Goal: Information Seeking & Learning: Learn about a topic

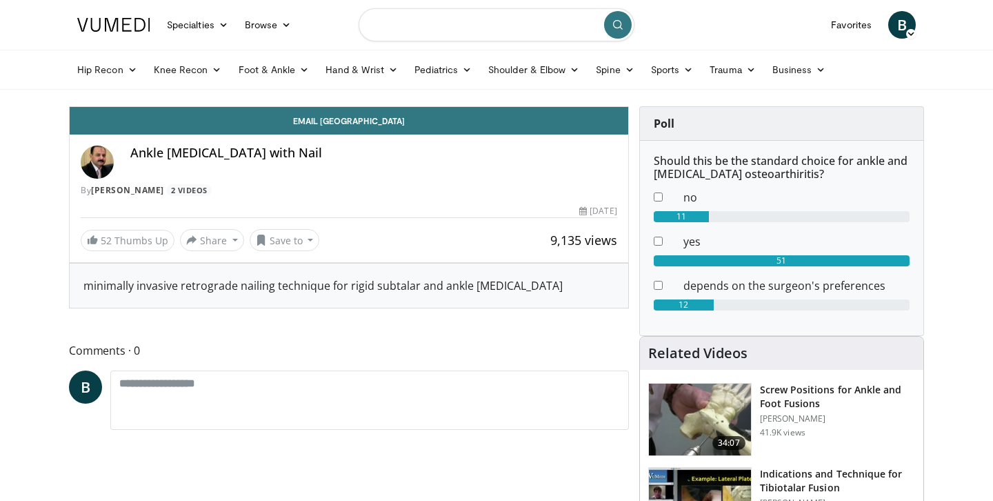
click at [526, 24] on input "Search topics, interventions" at bounding box center [497, 24] width 276 height 33
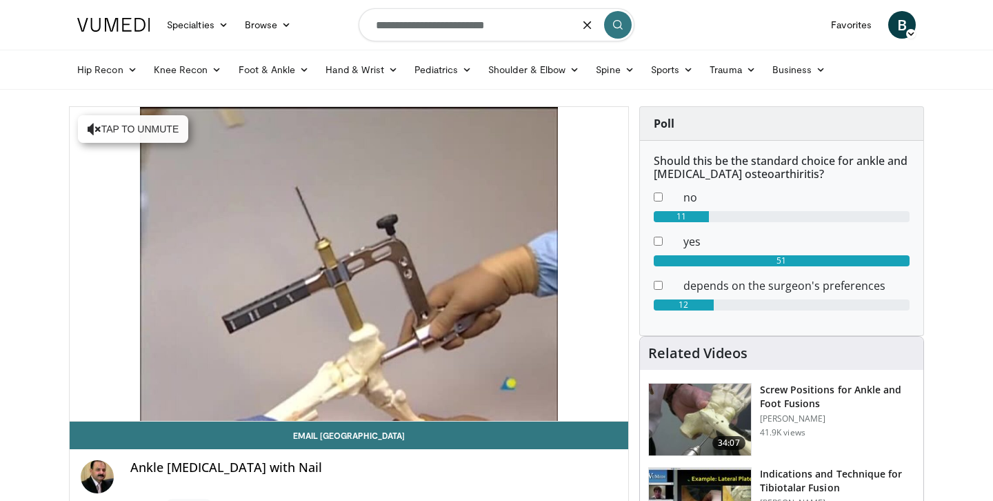
type input "**********"
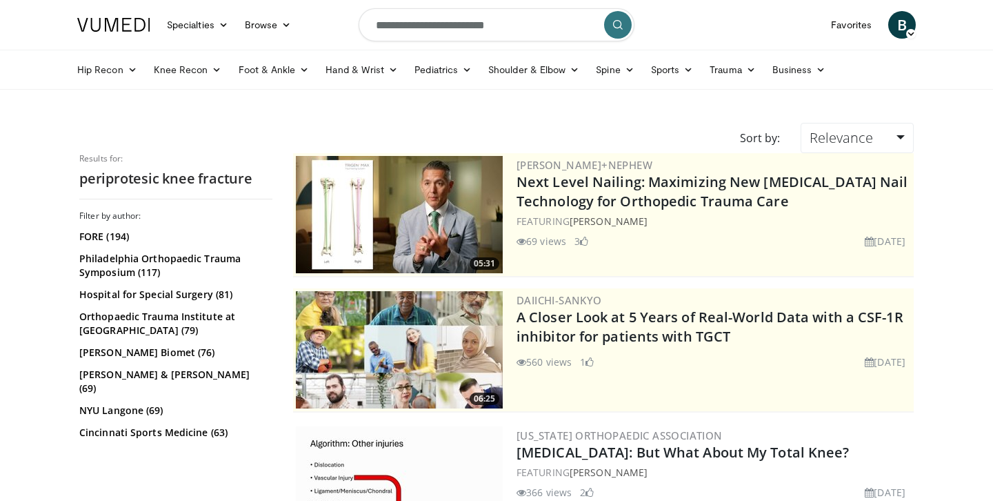
click at [413, 41] on form "**********" at bounding box center [497, 25] width 276 height 50
click at [411, 24] on input "**********" at bounding box center [497, 24] width 276 height 33
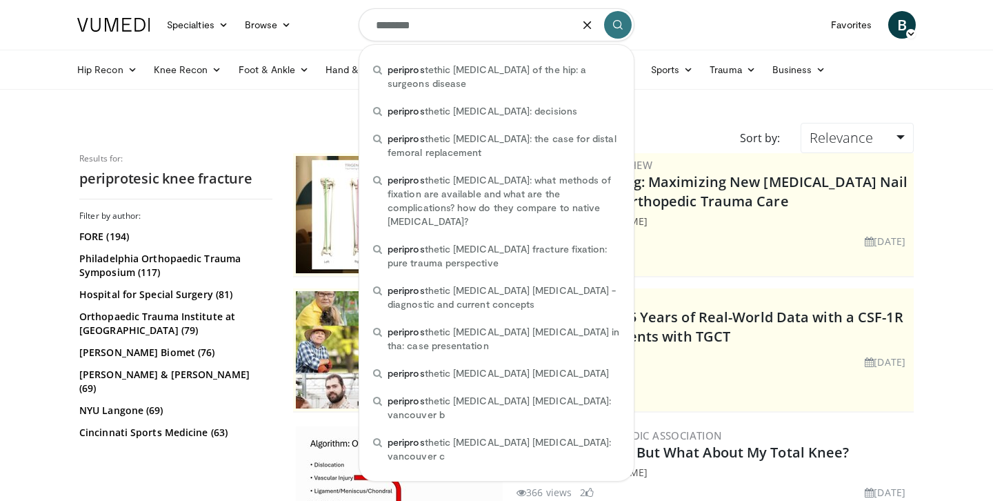
type input "********"
click at [460, 27] on input "********" at bounding box center [497, 24] width 276 height 33
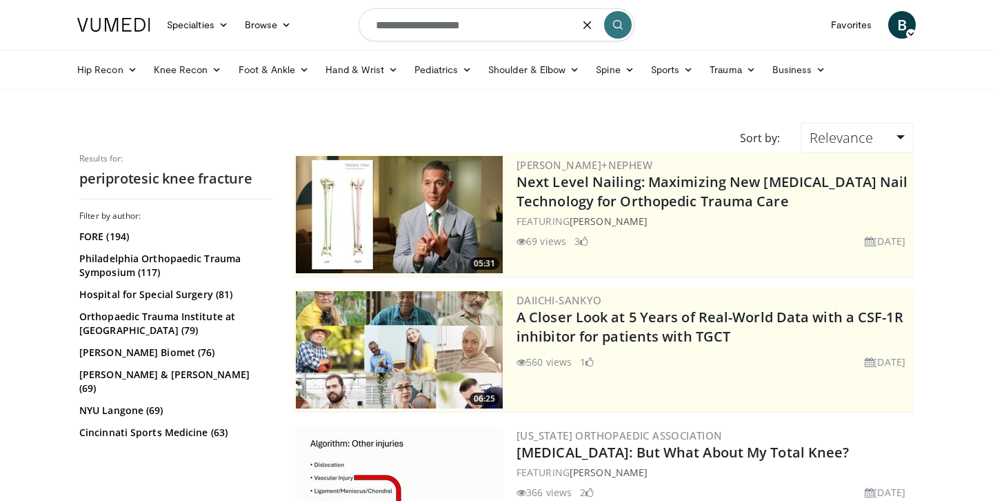
type input "**********"
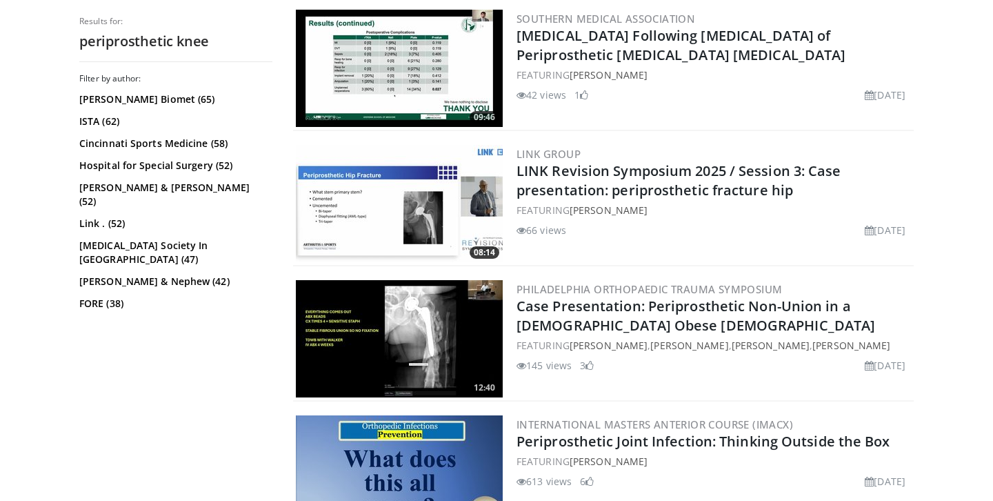
scroll to position [1488, 0]
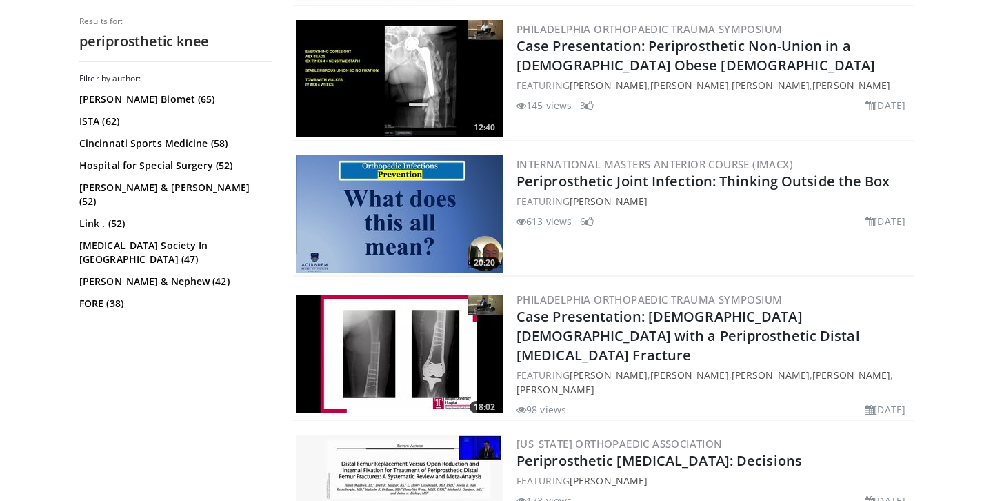
click at [432, 342] on img at bounding box center [399, 353] width 207 height 117
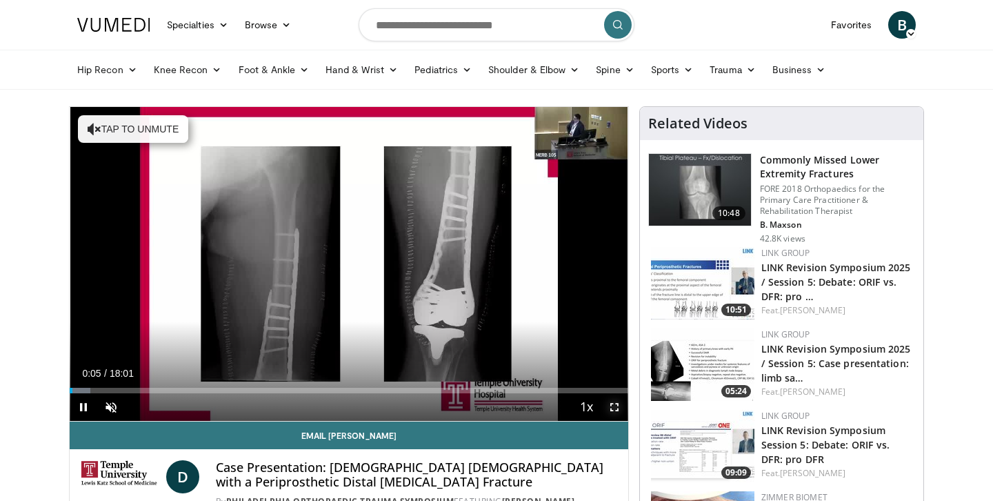
click at [614, 408] on span "Video Player" at bounding box center [615, 407] width 28 height 28
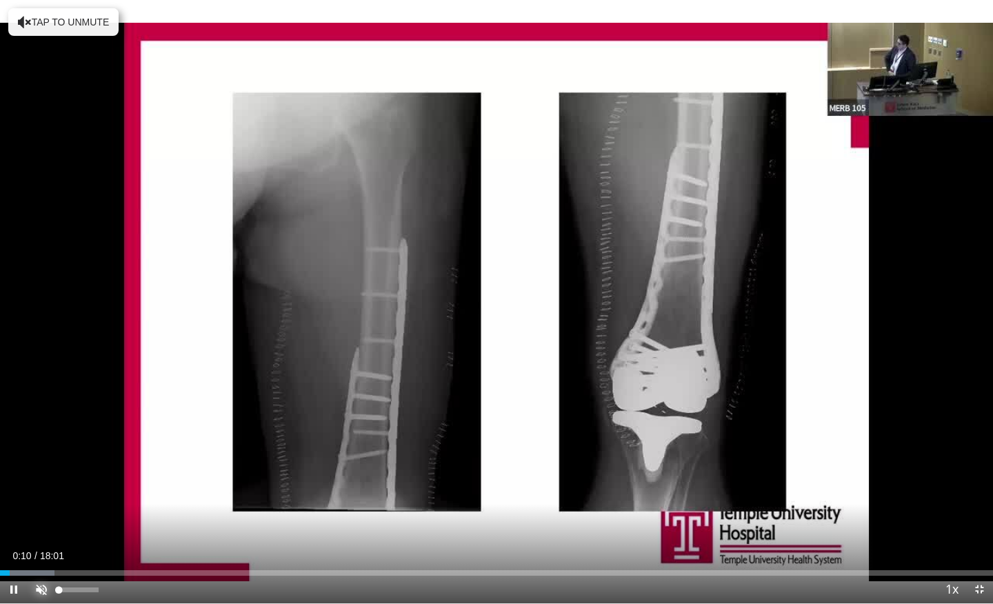
click at [49, 500] on span "Video Player" at bounding box center [42, 590] width 28 height 28
click at [54, 500] on div "Progress Bar" at bounding box center [54, 573] width 1 height 6
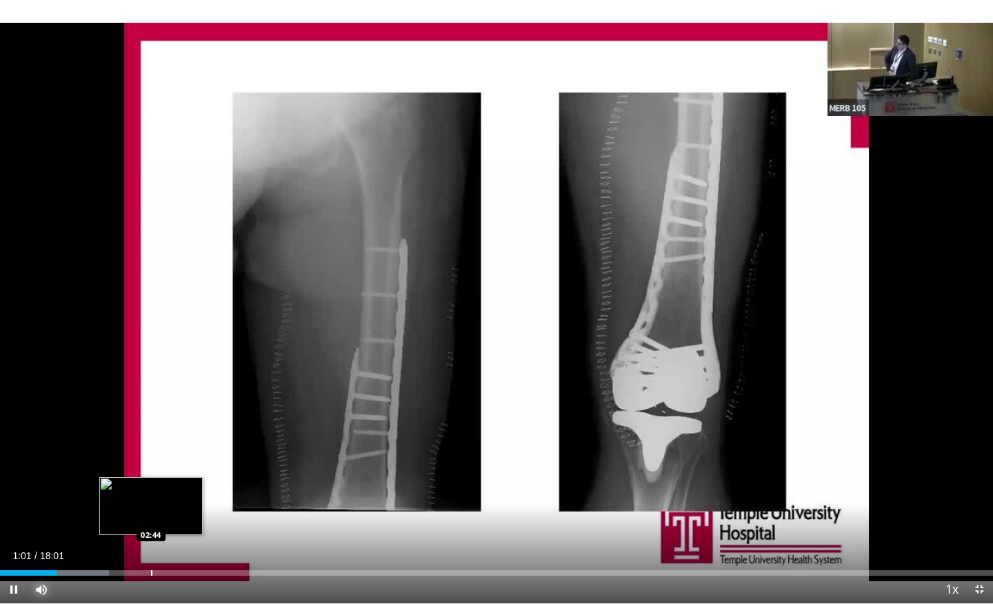
click at [152, 500] on div "Loaded : 11.00% 01:02 02:44" at bounding box center [496, 573] width 993 height 6
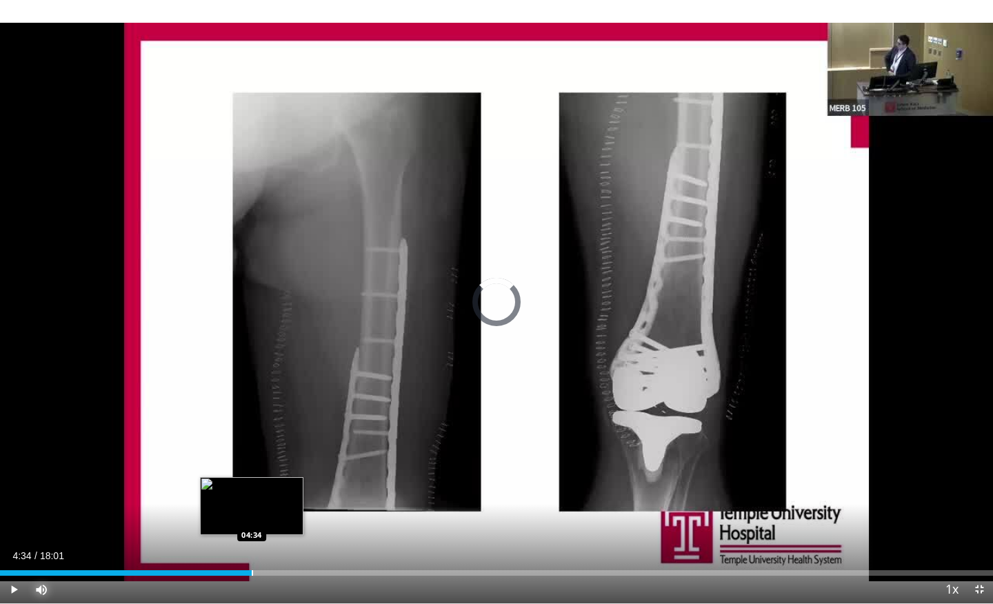
click at [252, 500] on div "Progress Bar" at bounding box center [252, 573] width 1 height 6
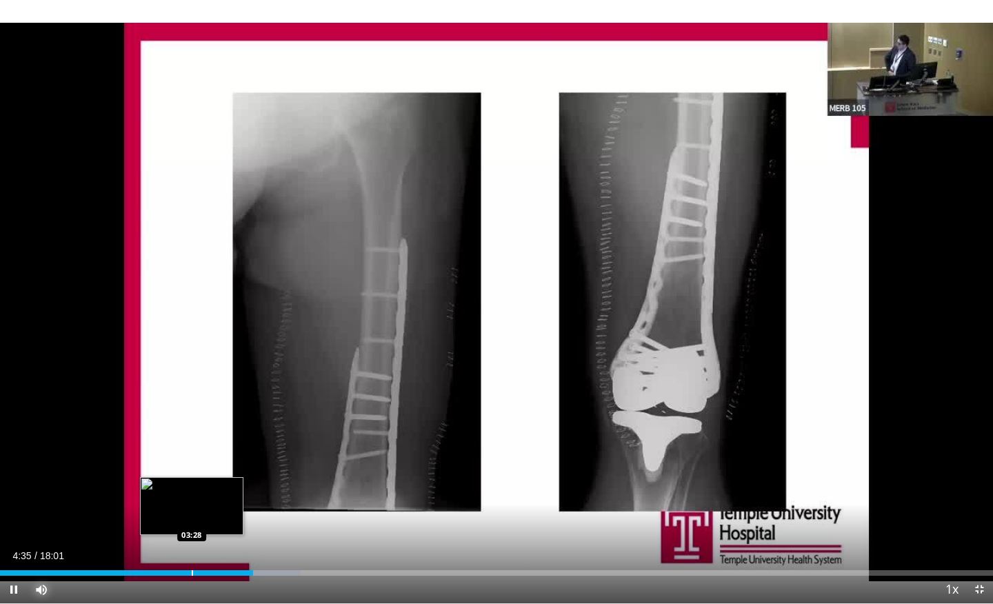
click at [192, 500] on div "Loaded : 30.27% 04:35 03:28" at bounding box center [496, 569] width 993 height 13
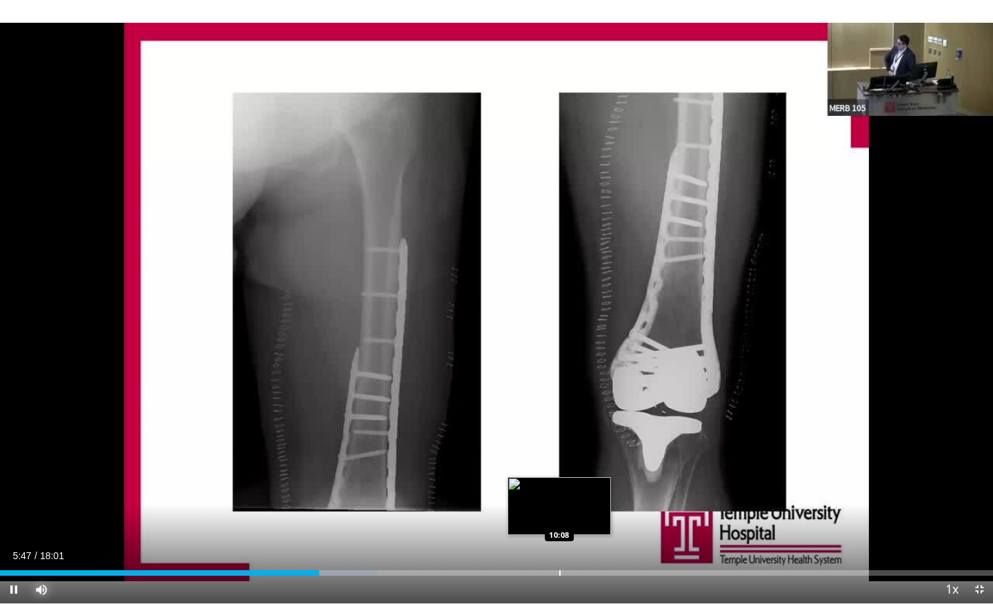
click at [559, 500] on div "Loaded : 37.96% 05:47 10:08" at bounding box center [496, 569] width 993 height 13
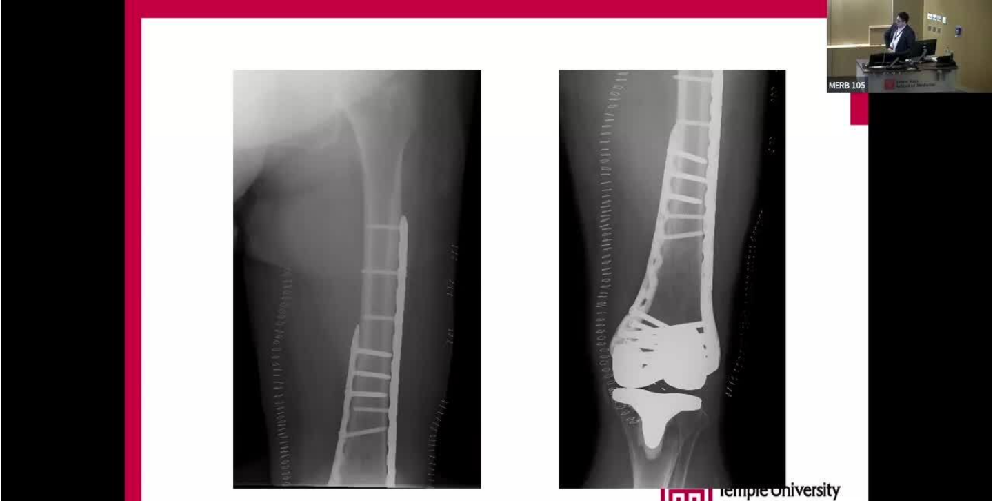
scroll to position [156, 0]
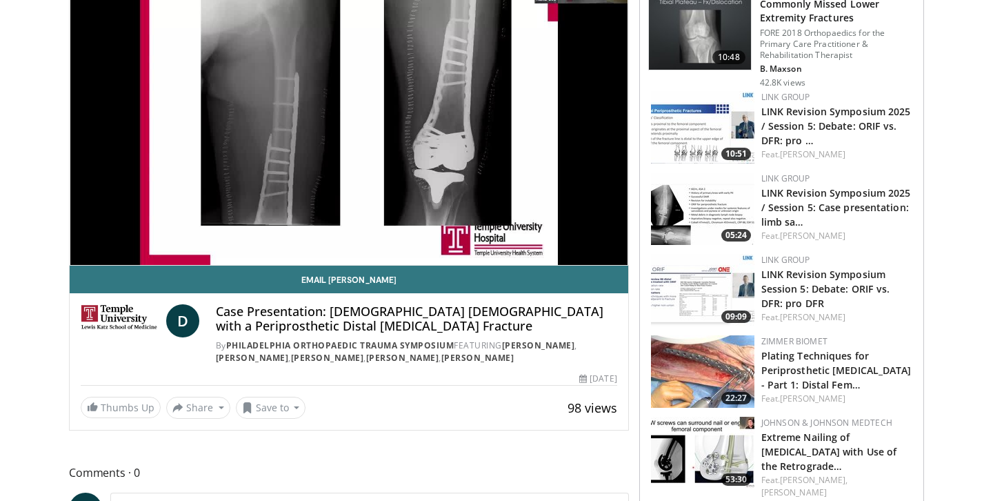
click at [692, 375] on img at bounding box center [702, 371] width 103 height 72
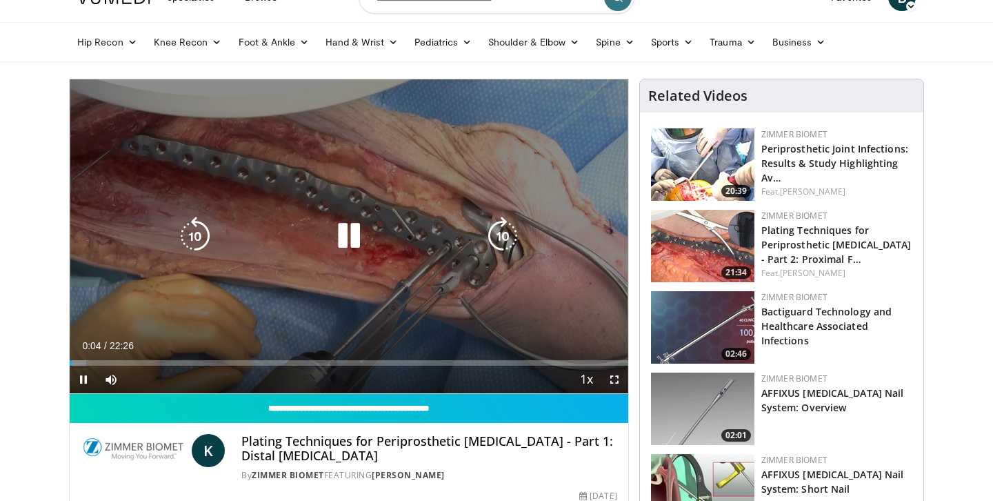
scroll to position [30, 0]
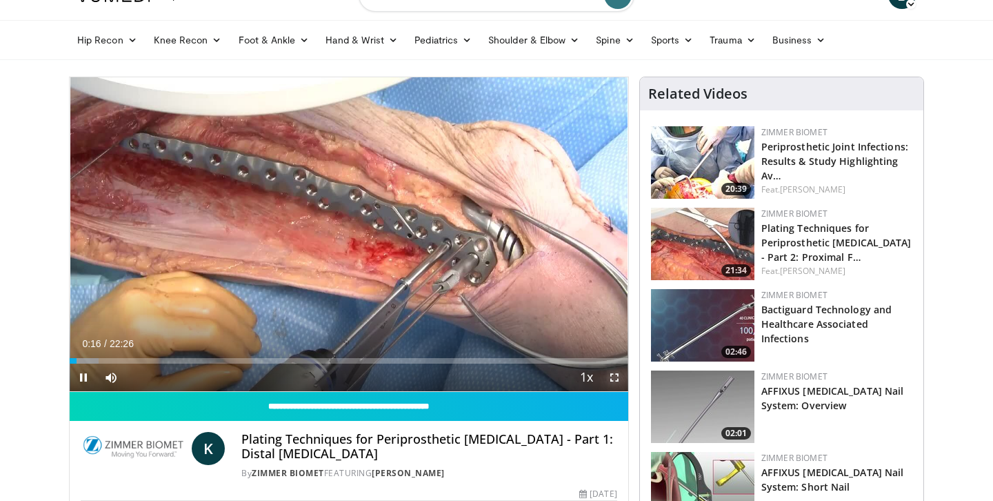
click at [613, 378] on span "Video Player" at bounding box center [615, 377] width 28 height 28
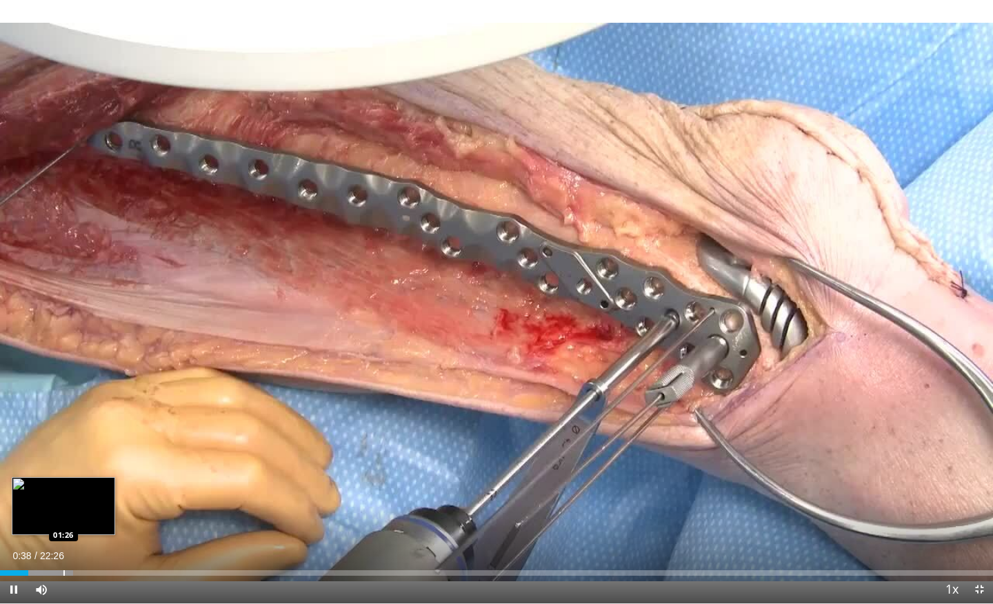
click at [63, 500] on div "Progress Bar" at bounding box center [63, 573] width 1 height 6
click at [33, 500] on div "Progress Bar" at bounding box center [33, 573] width 1 height 6
click at [75, 500] on div "Progress Bar" at bounding box center [74, 573] width 1 height 6
click at [59, 500] on div "Progress Bar" at bounding box center [59, 573] width 1 height 6
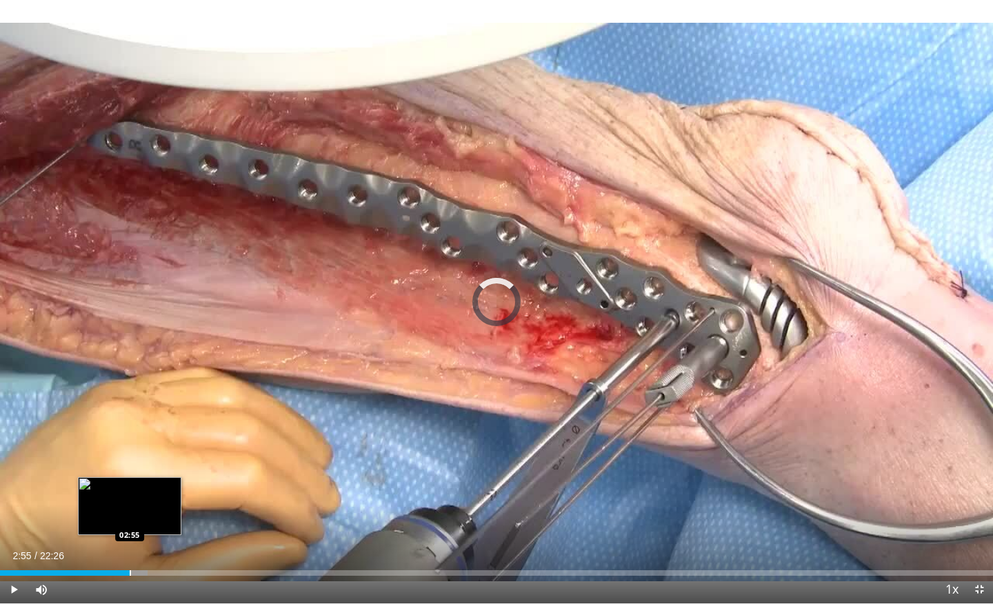
click at [130, 500] on div "Progress Bar" at bounding box center [130, 573] width 1 height 6
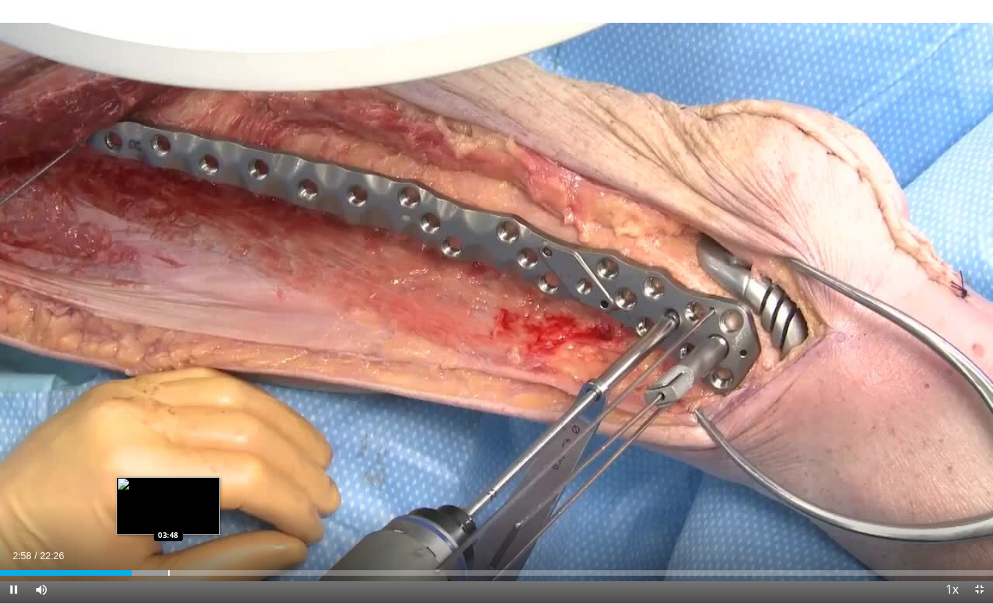
click at [170, 500] on div "Progress Bar" at bounding box center [168, 573] width 1 height 6
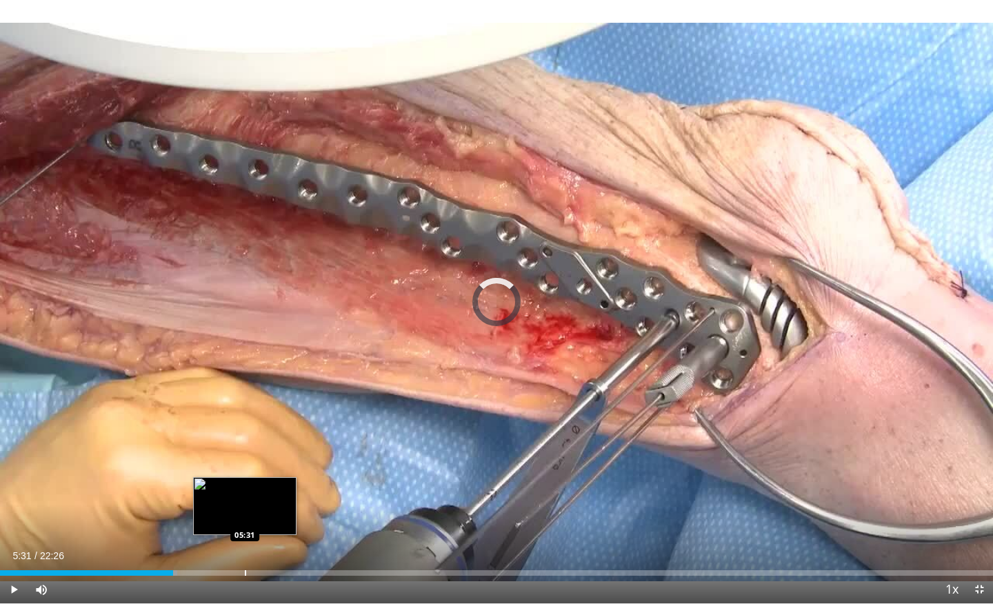
click at [245, 500] on div "Progress Bar" at bounding box center [245, 573] width 1 height 6
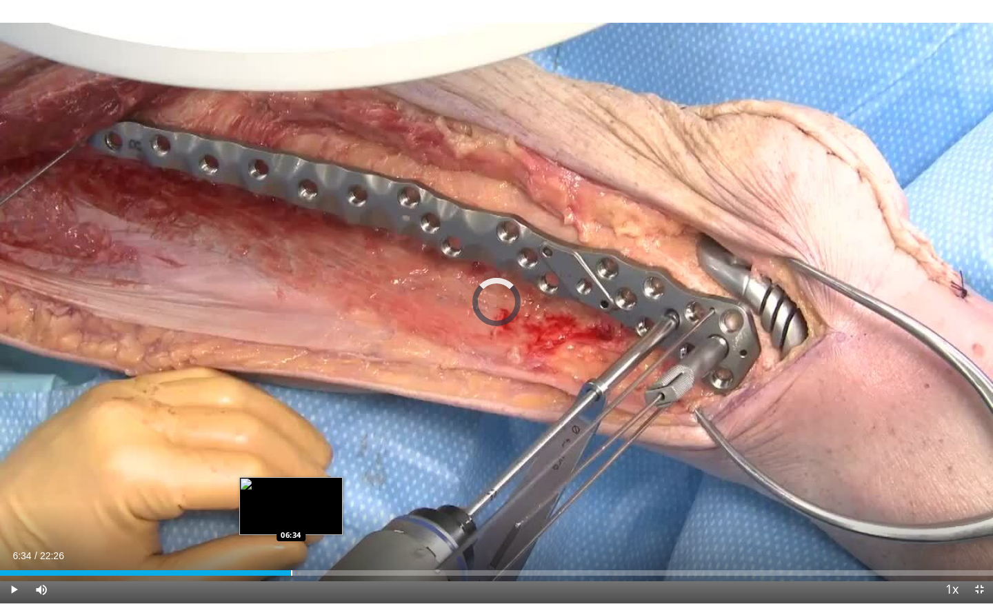
click at [291, 500] on div "Progress Bar" at bounding box center [291, 573] width 1 height 6
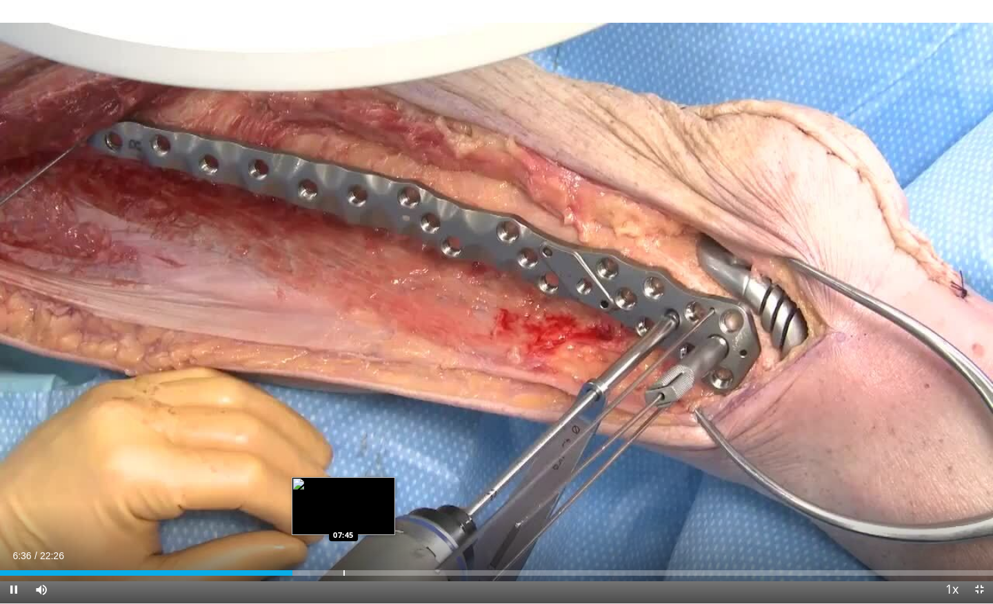
click at [343, 500] on div "Progress Bar" at bounding box center [343, 573] width 1 height 6
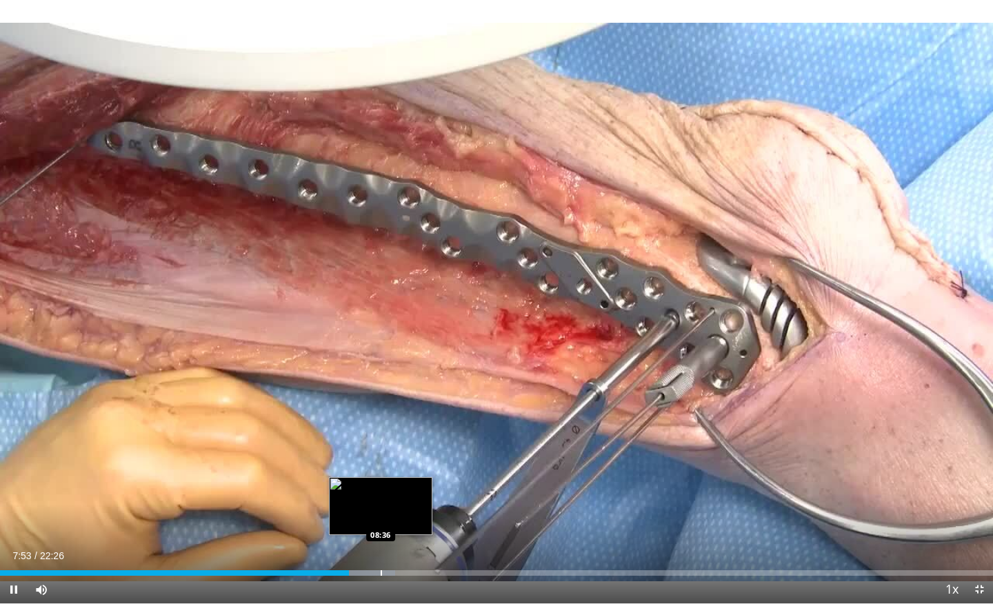
click at [382, 500] on div "Progress Bar" at bounding box center [381, 573] width 1 height 6
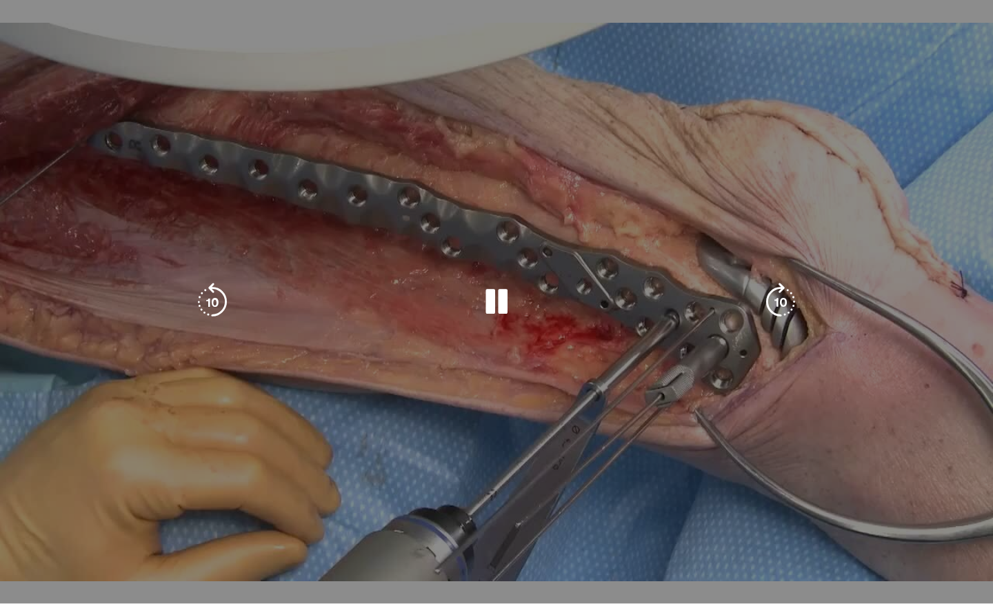
click at [417, 500] on div "10 seconds Tap to unmute" at bounding box center [496, 301] width 993 height 603
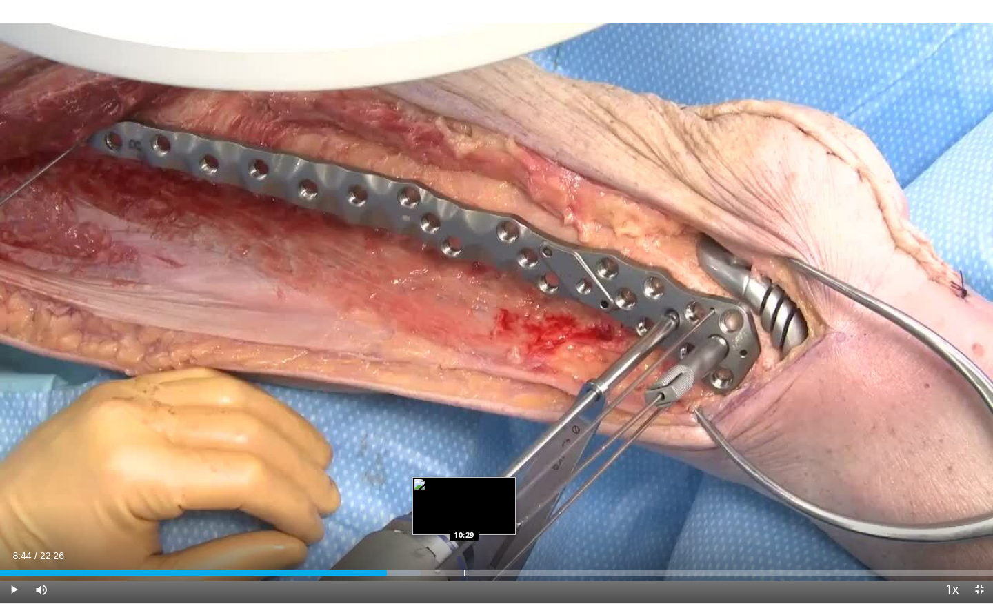
click at [464, 500] on div "Progress Bar" at bounding box center [464, 573] width 1 height 6
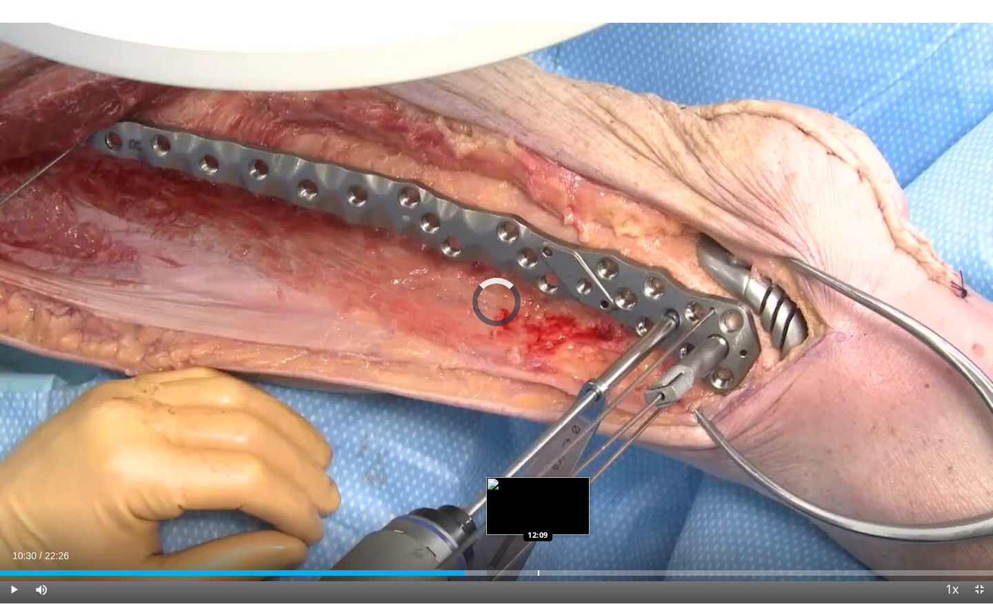
click at [538, 500] on div "Progress Bar" at bounding box center [538, 573] width 1 height 6
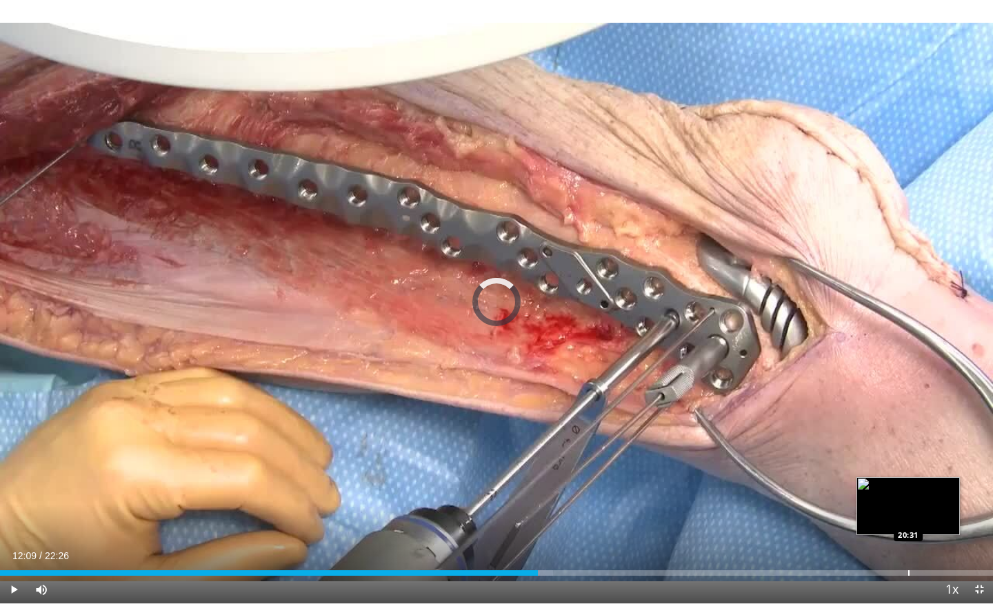
click at [908, 500] on div "Progress Bar" at bounding box center [908, 573] width 1 height 6
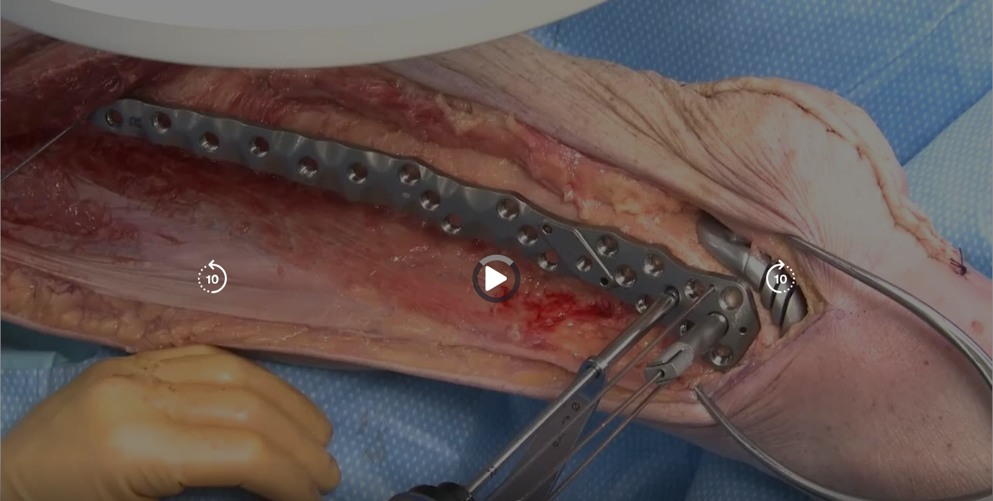
scroll to position [0, 0]
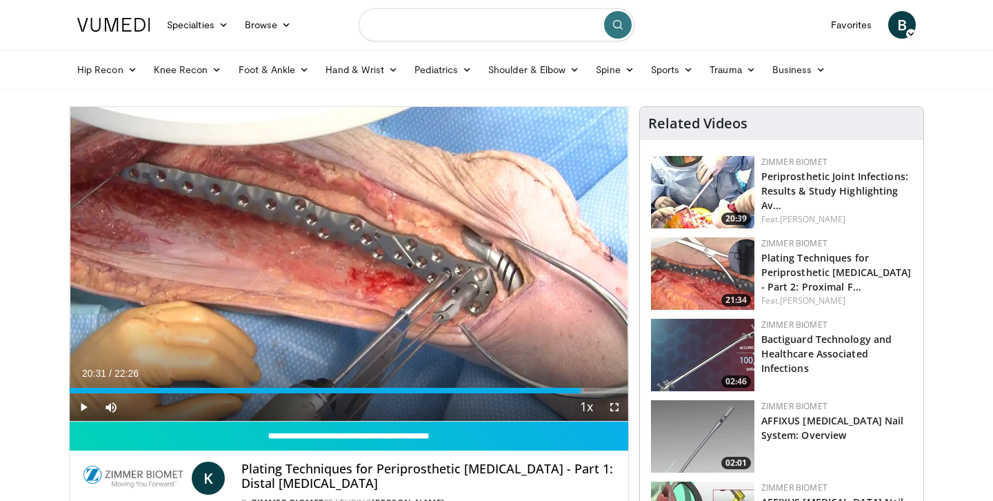
click at [412, 28] on input "Search topics, interventions" at bounding box center [497, 24] width 276 height 33
type input "**********"
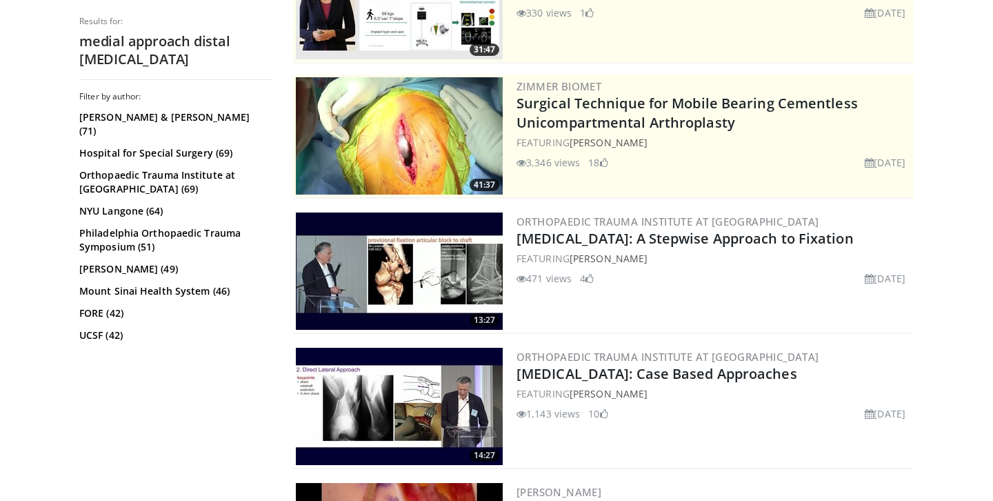
scroll to position [225, 0]
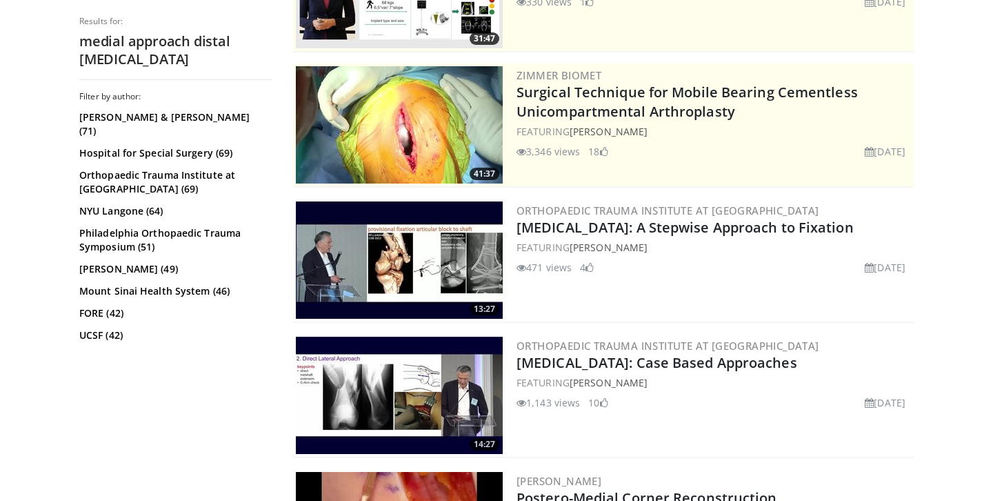
click at [397, 274] on img at bounding box center [399, 259] width 207 height 117
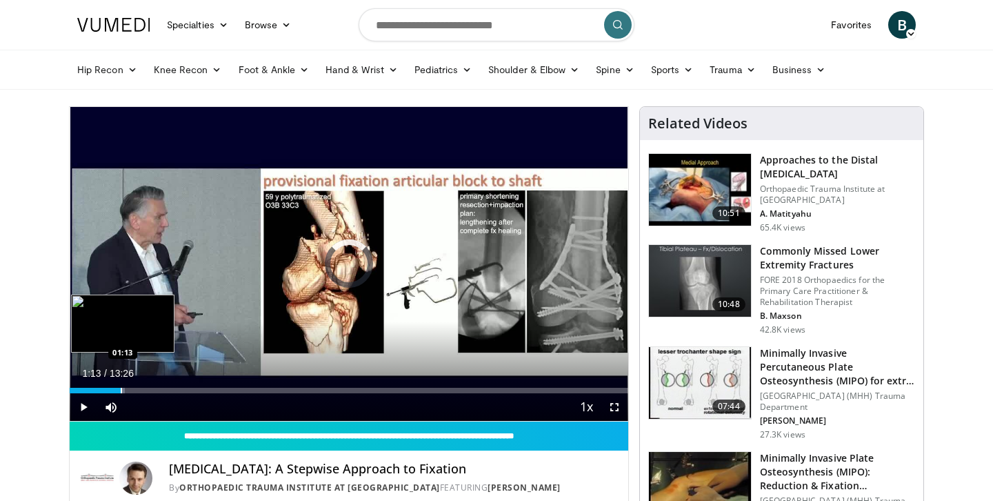
click at [121, 388] on div "Progress Bar" at bounding box center [121, 391] width 1 height 6
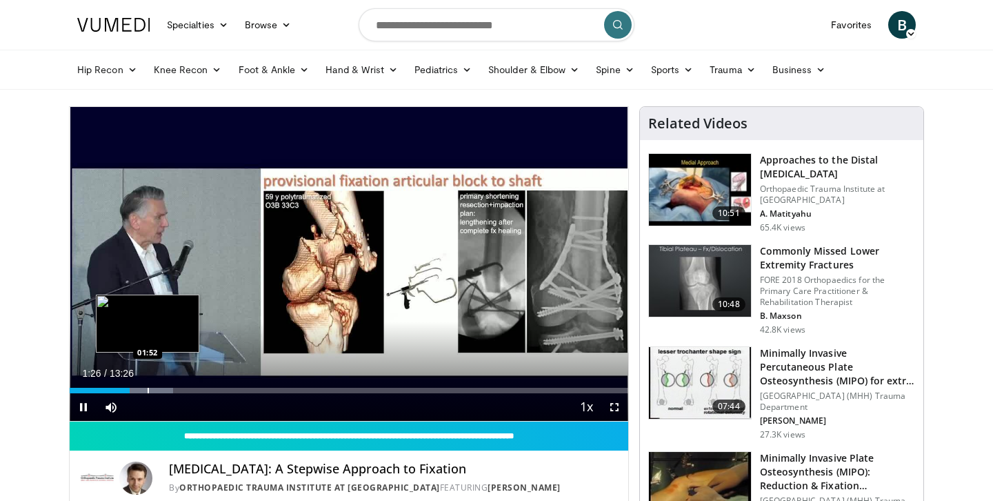
click at [148, 388] on div "Progress Bar" at bounding box center [148, 391] width 1 height 6
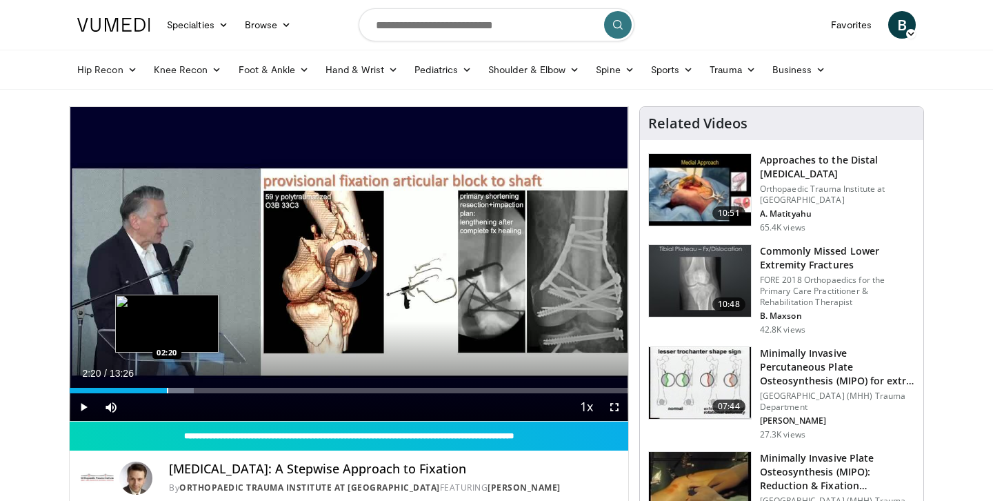
click at [167, 388] on div "Progress Bar" at bounding box center [167, 391] width 1 height 6
click at [177, 388] on div "Progress Bar" at bounding box center [177, 391] width 1 height 6
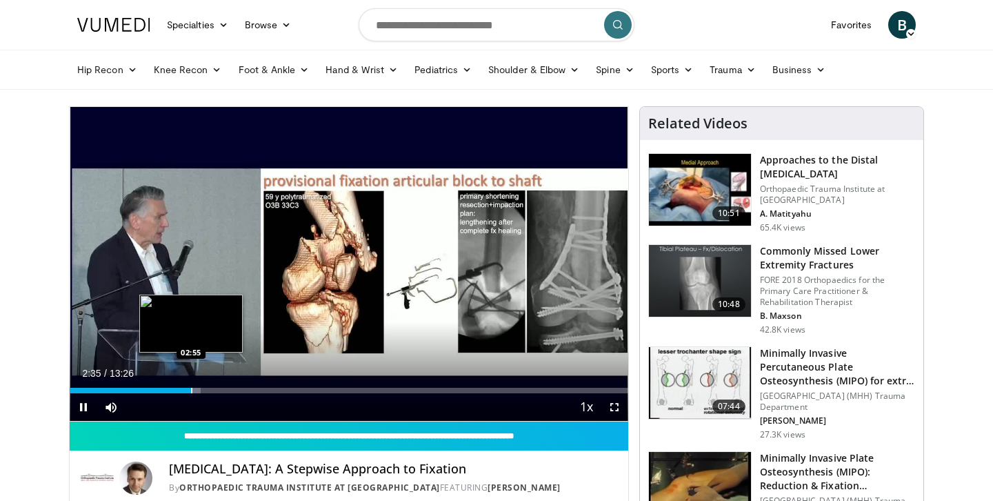
click at [191, 388] on div "Loaded : 23.51% 02:55 02:55" at bounding box center [349, 391] width 559 height 6
click at [176, 388] on div "Progress Bar" at bounding box center [176, 391] width 1 height 6
click at [166, 388] on div "Loaded : 27.22% 02:34 02:22" at bounding box center [349, 391] width 559 height 6
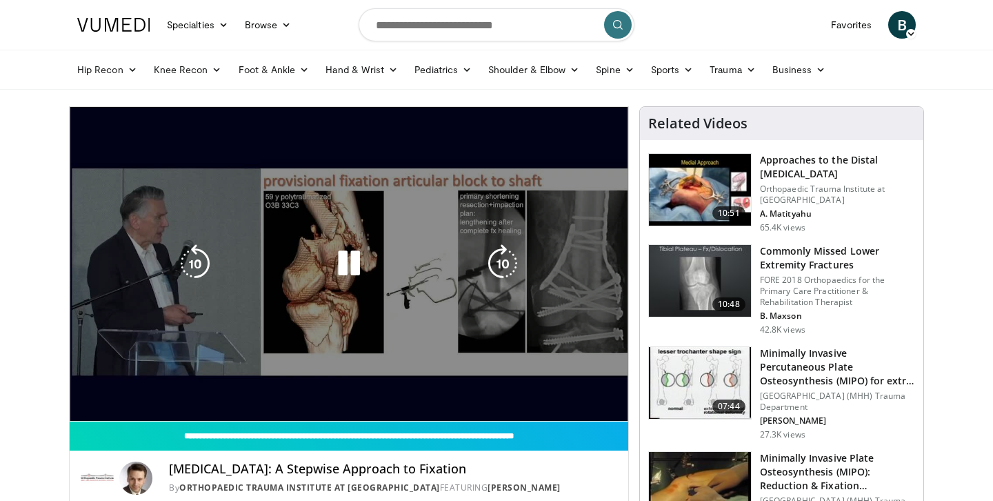
click at [210, 318] on div "10 seconds Tap to unmute" at bounding box center [349, 264] width 559 height 314
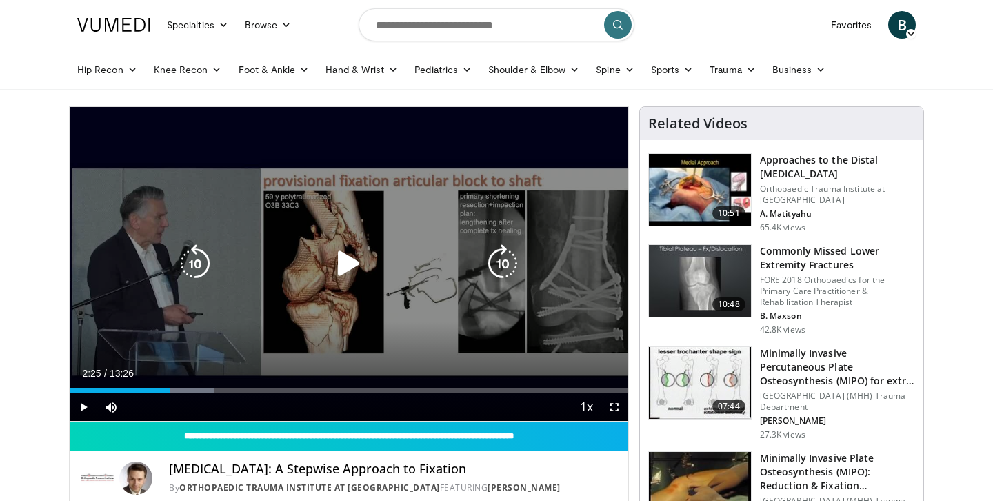
click at [210, 318] on div "10 seconds Tap to unmute" at bounding box center [349, 264] width 559 height 314
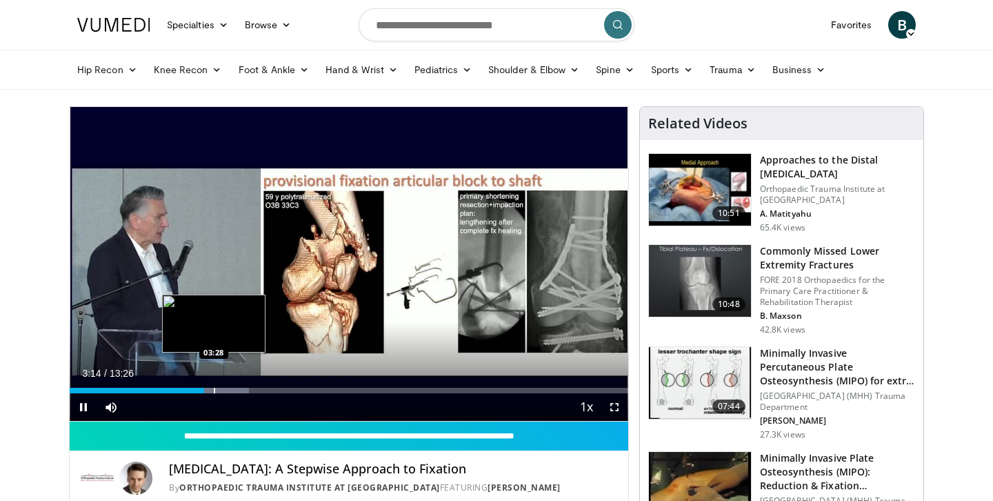
click at [214, 390] on div "Progress Bar" at bounding box center [214, 391] width 1 height 6
click at [210, 390] on div "Progress Bar" at bounding box center [210, 391] width 1 height 6
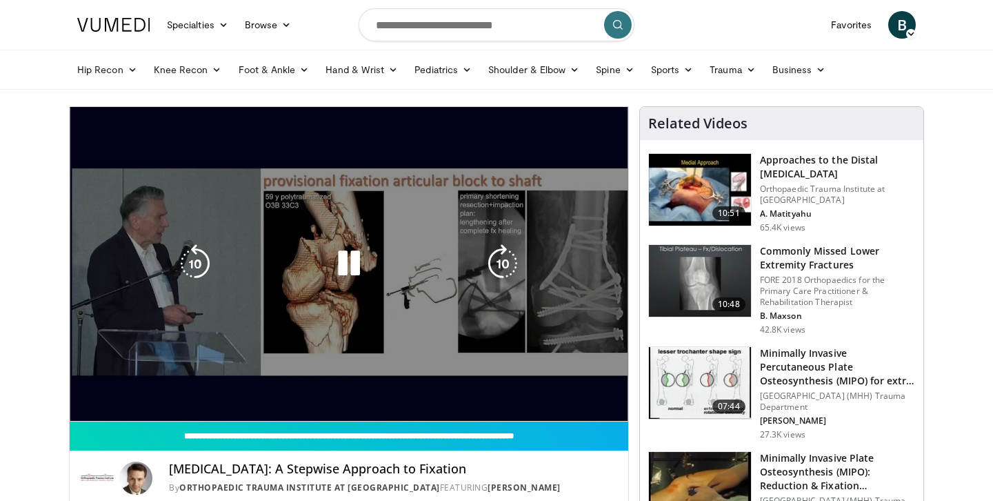
click at [181, 306] on div "10 seconds Tap to unmute" at bounding box center [349, 264] width 559 height 314
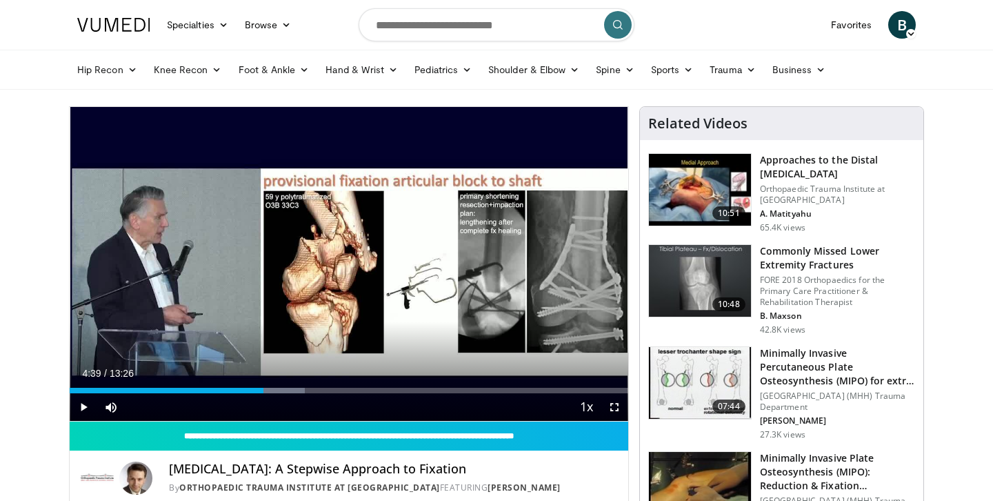
click at [181, 306] on div "10 seconds Tap to unmute" at bounding box center [349, 264] width 559 height 314
click at [292, 384] on div "Loaded : 45.79% 05:05 05:21" at bounding box center [349, 386] width 559 height 13
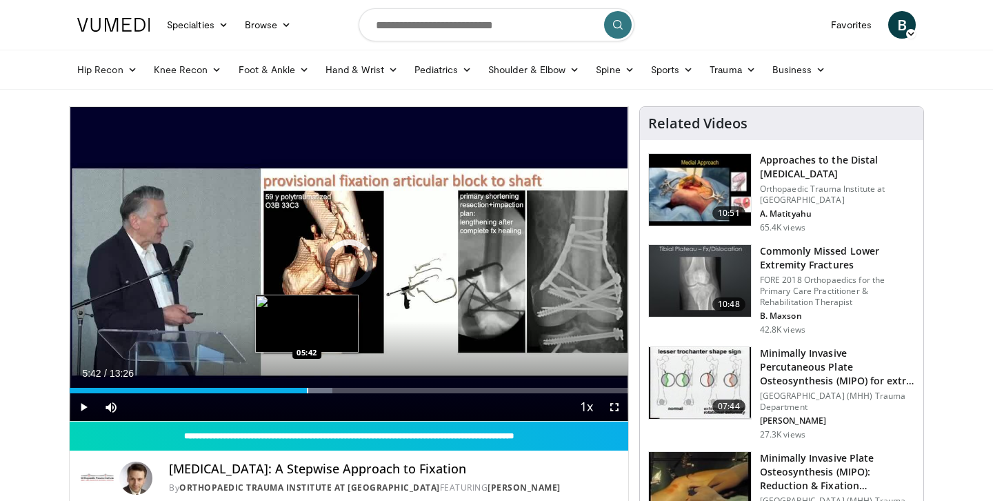
click at [306, 386] on div "Loaded : 47.11% 05:42 05:42" at bounding box center [349, 386] width 559 height 13
click at [331, 391] on div "Progress Bar" at bounding box center [331, 391] width 1 height 6
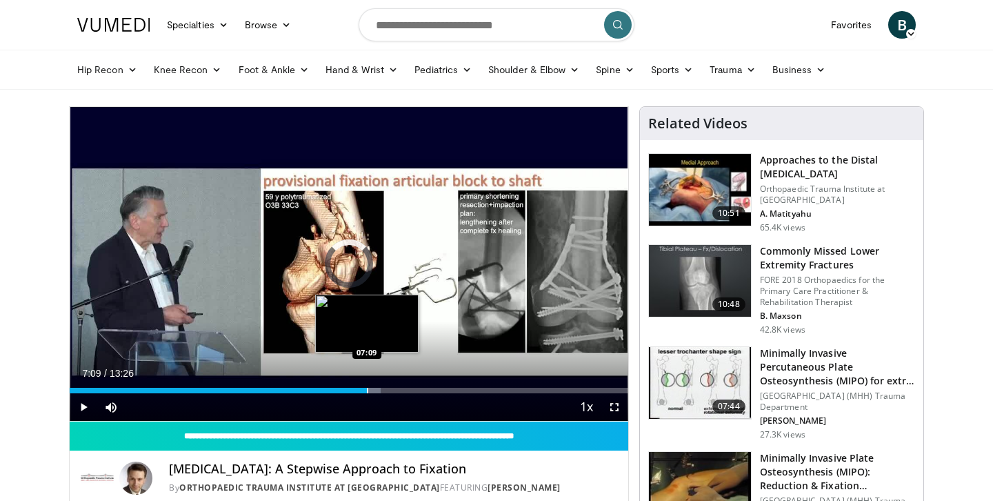
click at [367, 388] on div "Progress Bar" at bounding box center [367, 391] width 1 height 6
click at [379, 389] on div "Progress Bar" at bounding box center [379, 391] width 1 height 6
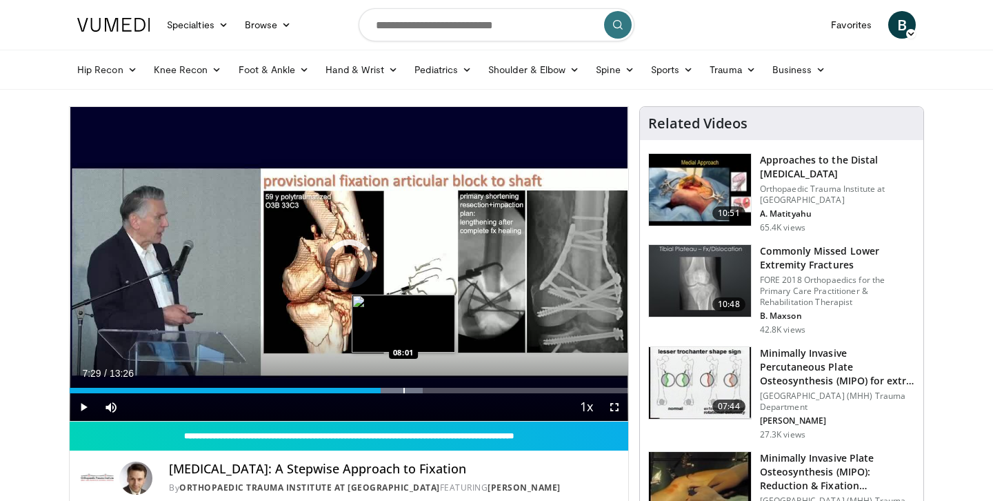
click at [403, 390] on div "Progress Bar" at bounding box center [403, 391] width 1 height 6
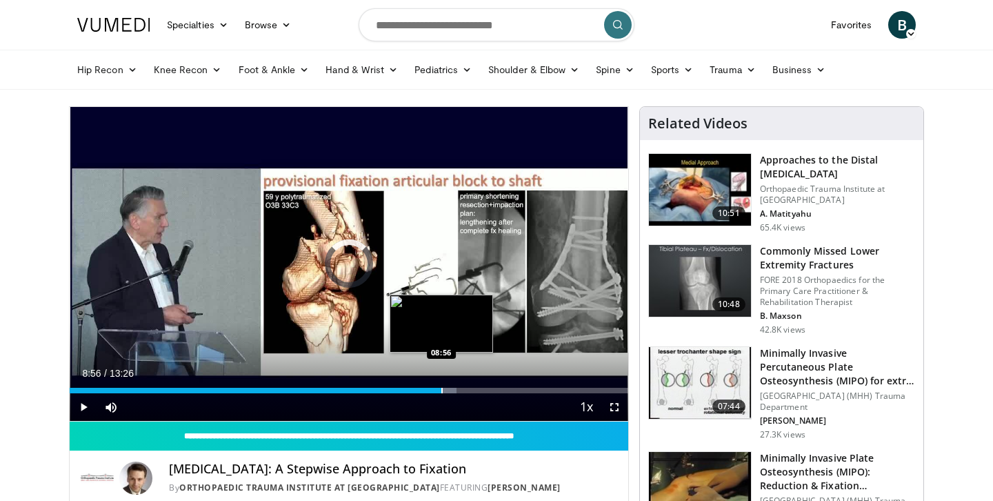
click at [441, 388] on div "Loaded : 69.31% 08:18 08:56" at bounding box center [349, 391] width 559 height 6
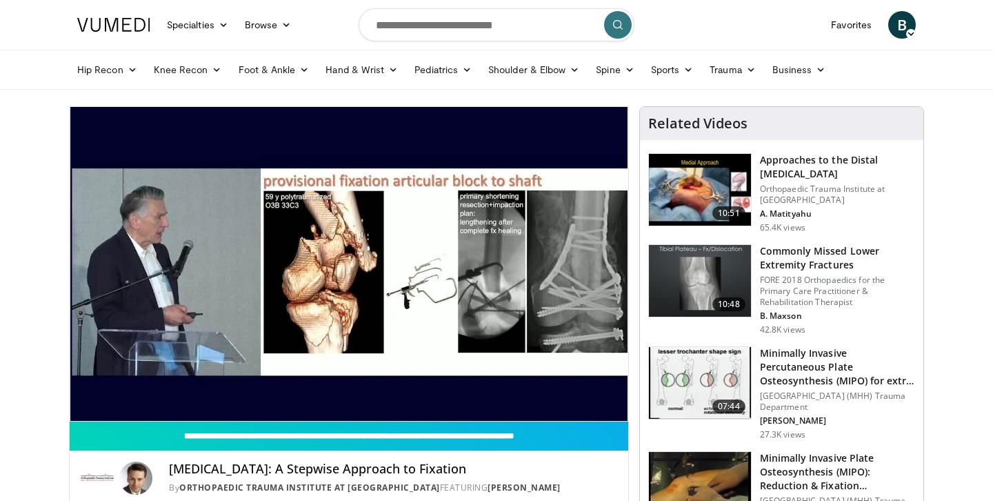
drag, startPoint x: 724, startPoint y: 463, endPoint x: 692, endPoint y: 230, distance: 235.3
click at [694, 196] on img at bounding box center [700, 190] width 102 height 72
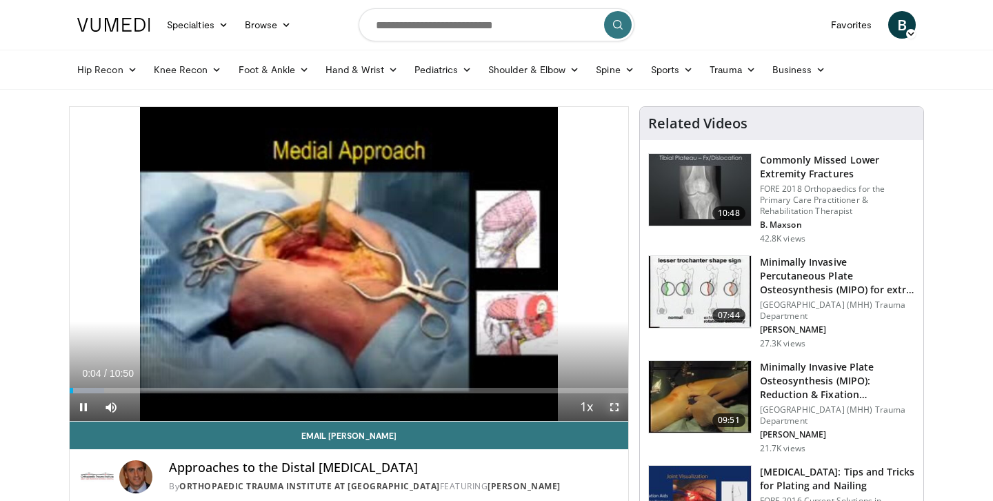
click at [613, 408] on span "Video Player" at bounding box center [615, 407] width 28 height 28
click at [612, 411] on span "Video Player" at bounding box center [615, 407] width 28 height 28
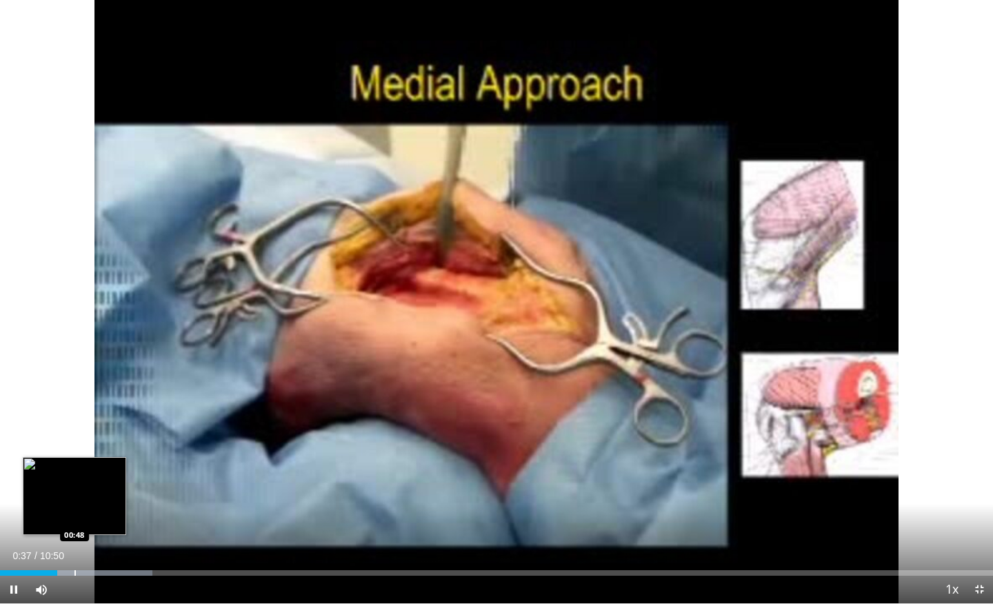
click at [74, 500] on div "Loaded : 15.33% 00:37 00:48" at bounding box center [496, 569] width 993 height 13
click at [49, 500] on div "Loaded : 15.33% 00:49 00:32" at bounding box center [496, 569] width 993 height 13
click at [77, 500] on div "Loaded : 16.87% 00:50 00:50" at bounding box center [496, 569] width 993 height 13
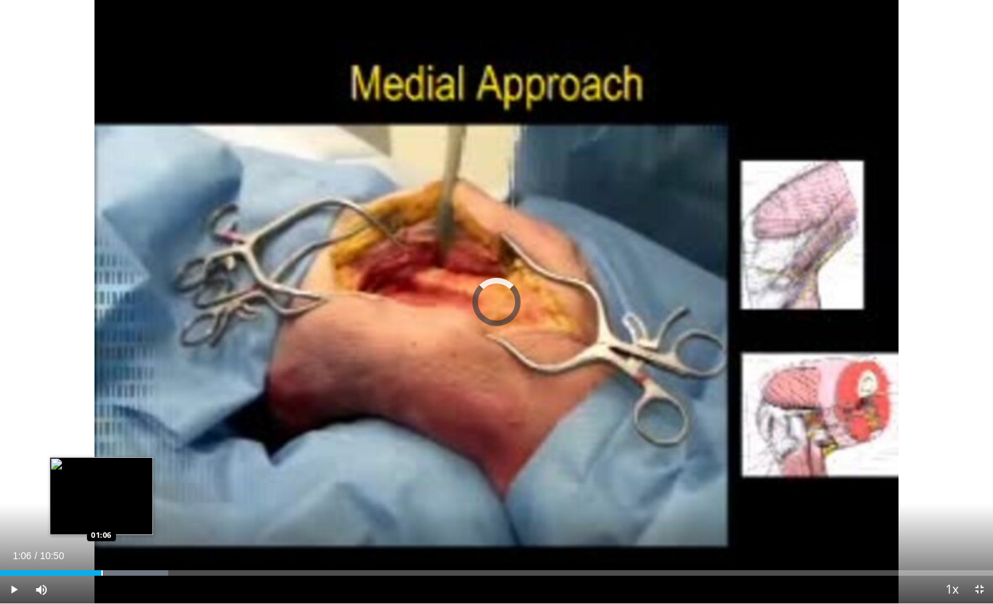
click at [101, 500] on div "Loaded : 16.94% 01:06 01:06" at bounding box center [496, 569] width 993 height 13
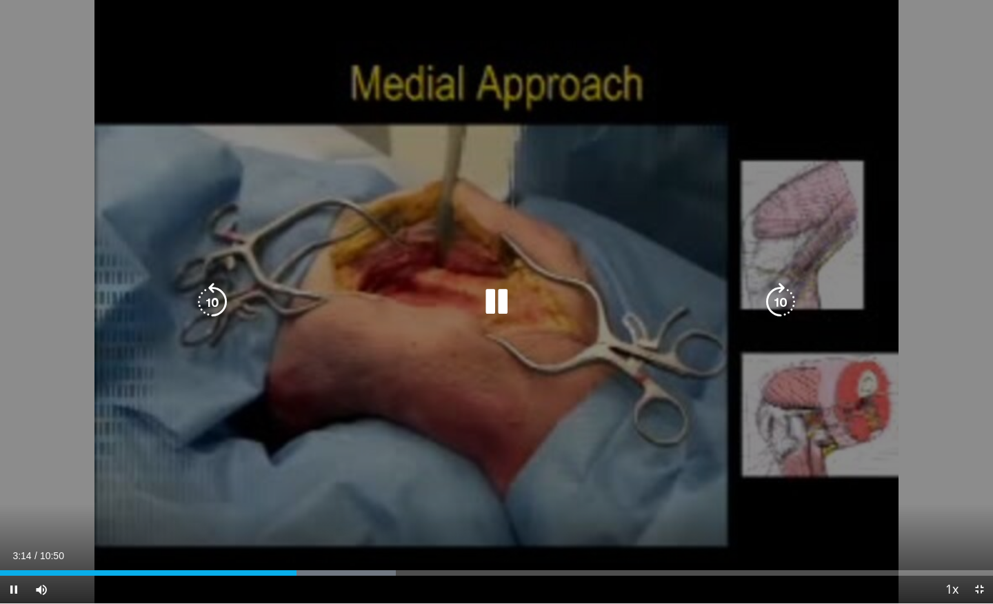
click at [481, 309] on icon "Video Player" at bounding box center [496, 302] width 39 height 39
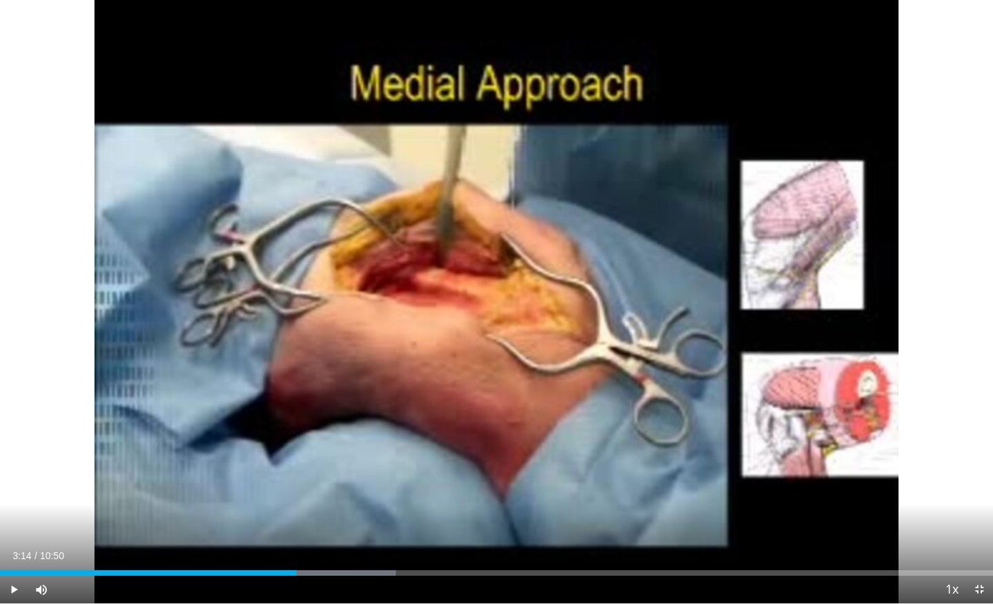
click at [510, 312] on div "10 seconds Tap to unmute" at bounding box center [496, 301] width 993 height 603
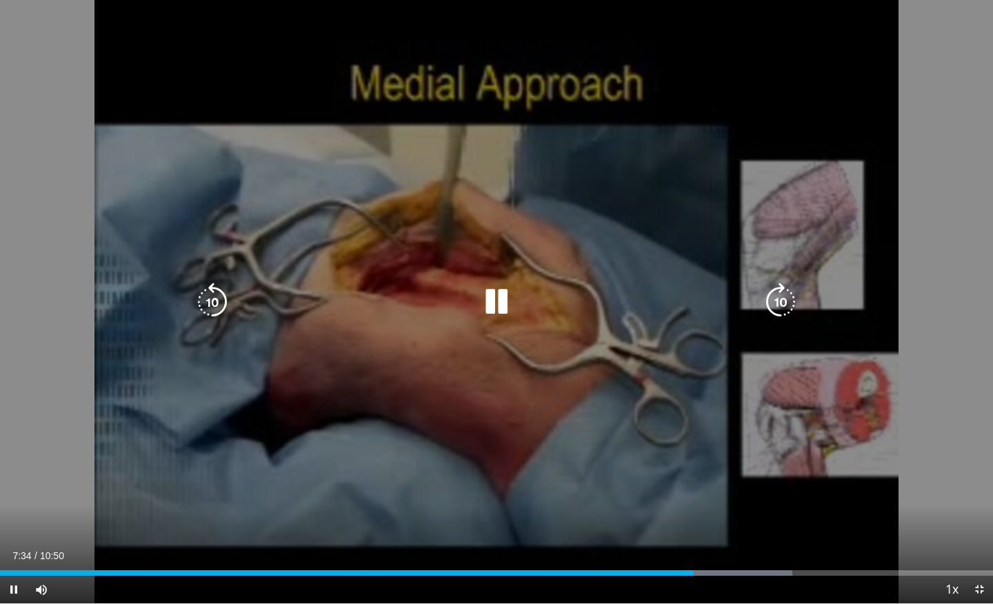
click at [499, 305] on icon "Video Player" at bounding box center [496, 302] width 39 height 39
